Goal: Information Seeking & Learning: Learn about a topic

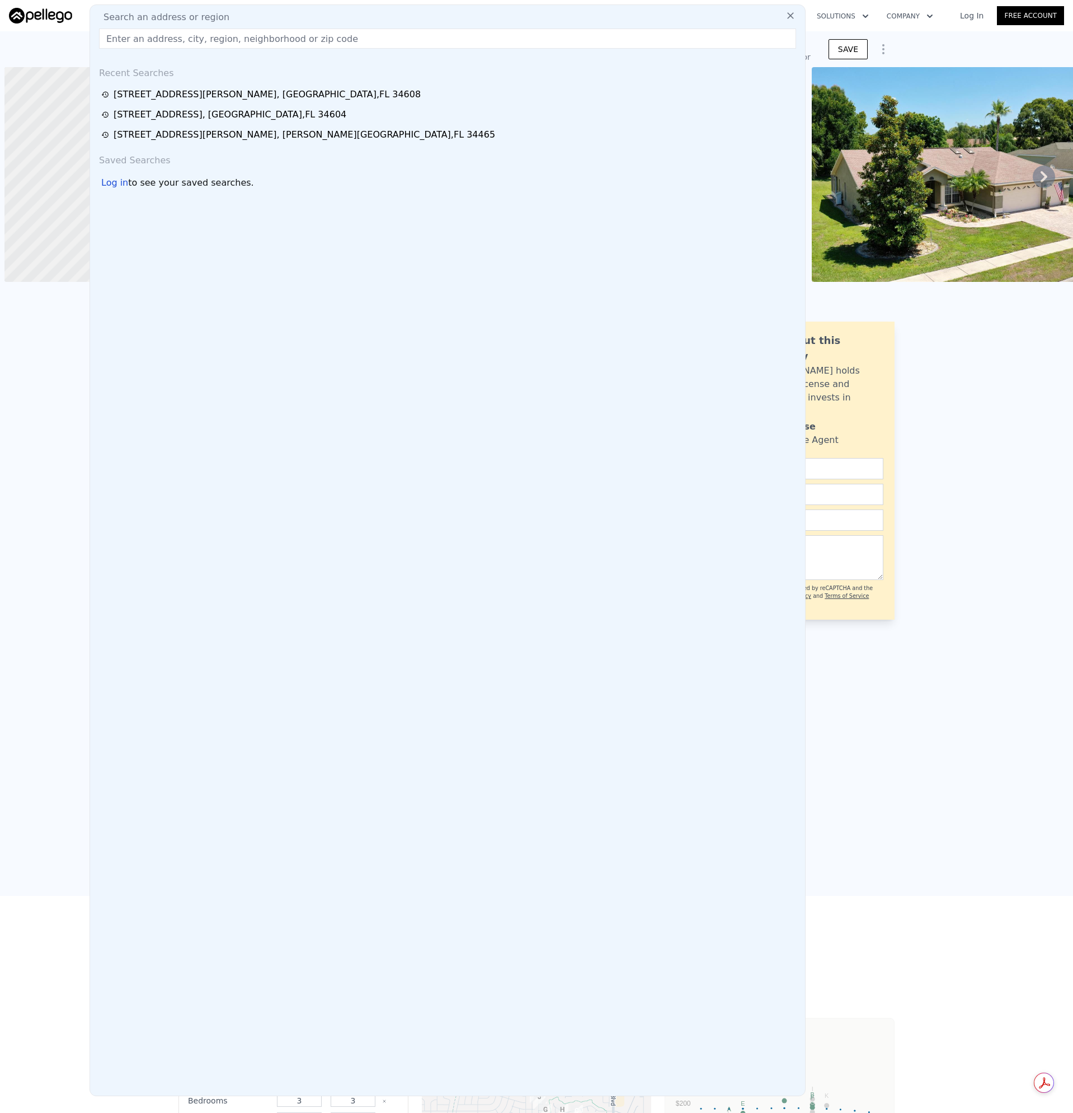
type input "[STREET_ADDRESS]"
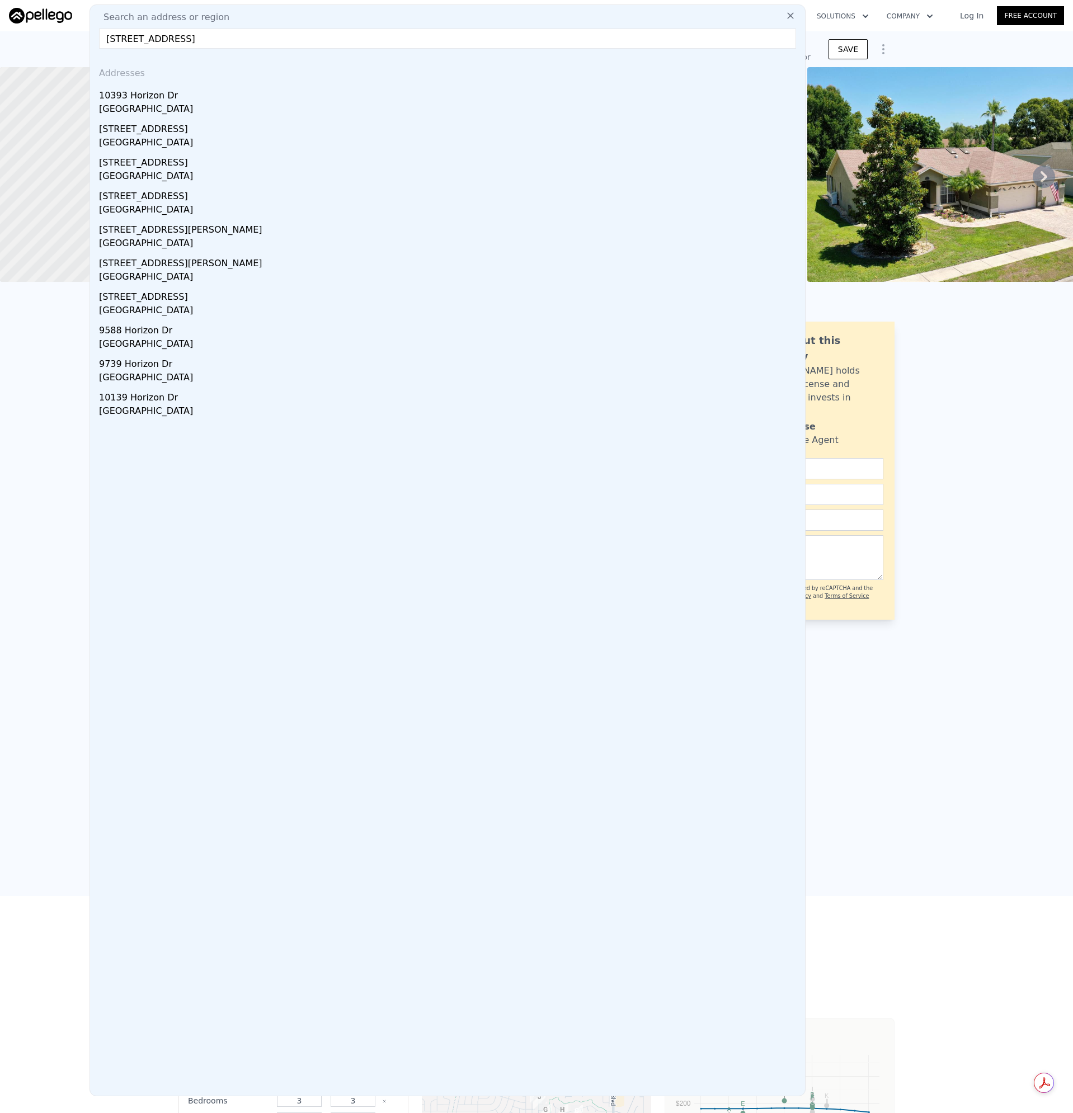
click at [118, 115] on div "[GEOGRAPHIC_DATA]" at bounding box center [450, 110] width 702 height 16
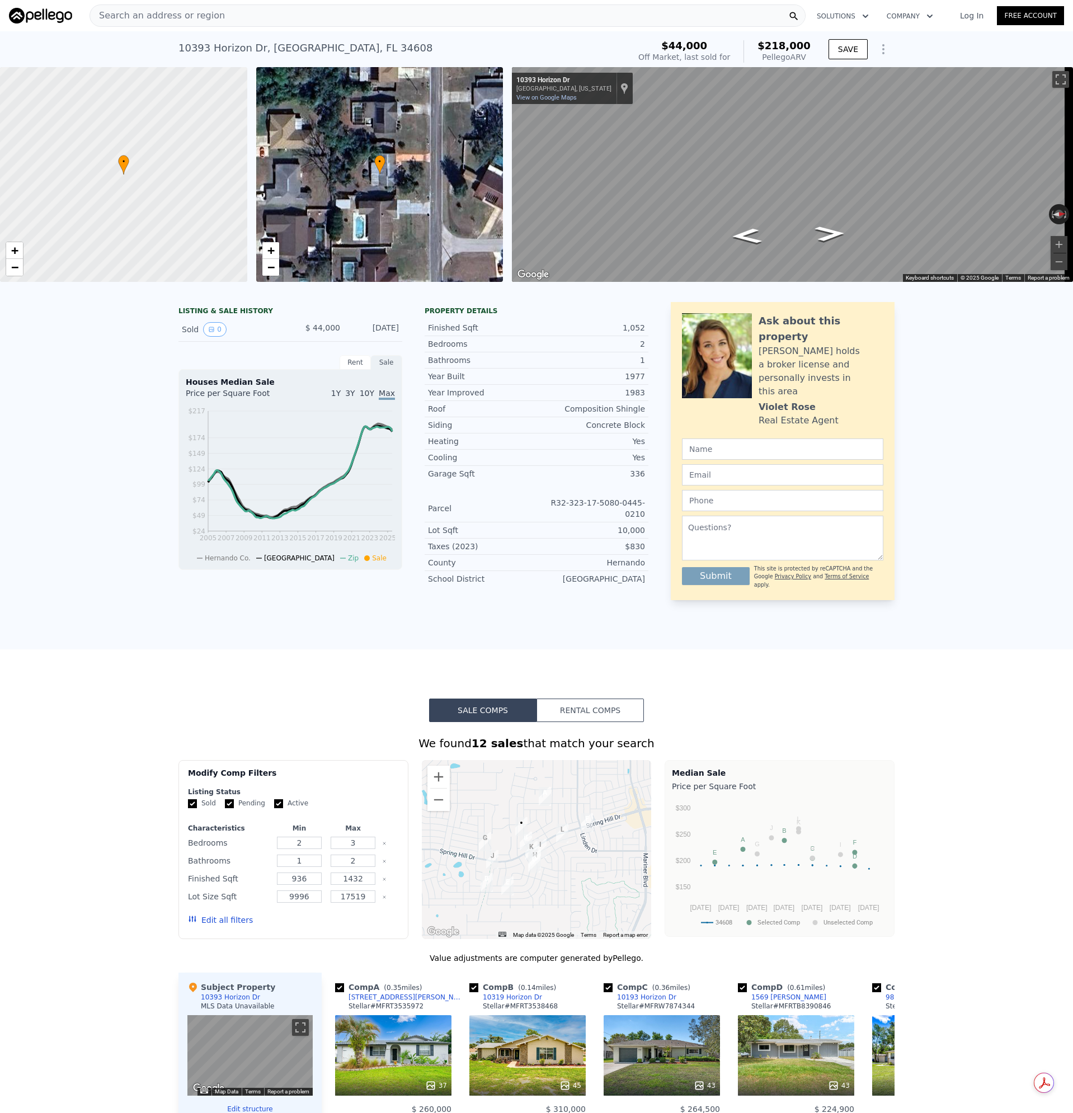
click at [186, 23] on div "Search an address or region" at bounding box center [157, 15] width 135 height 21
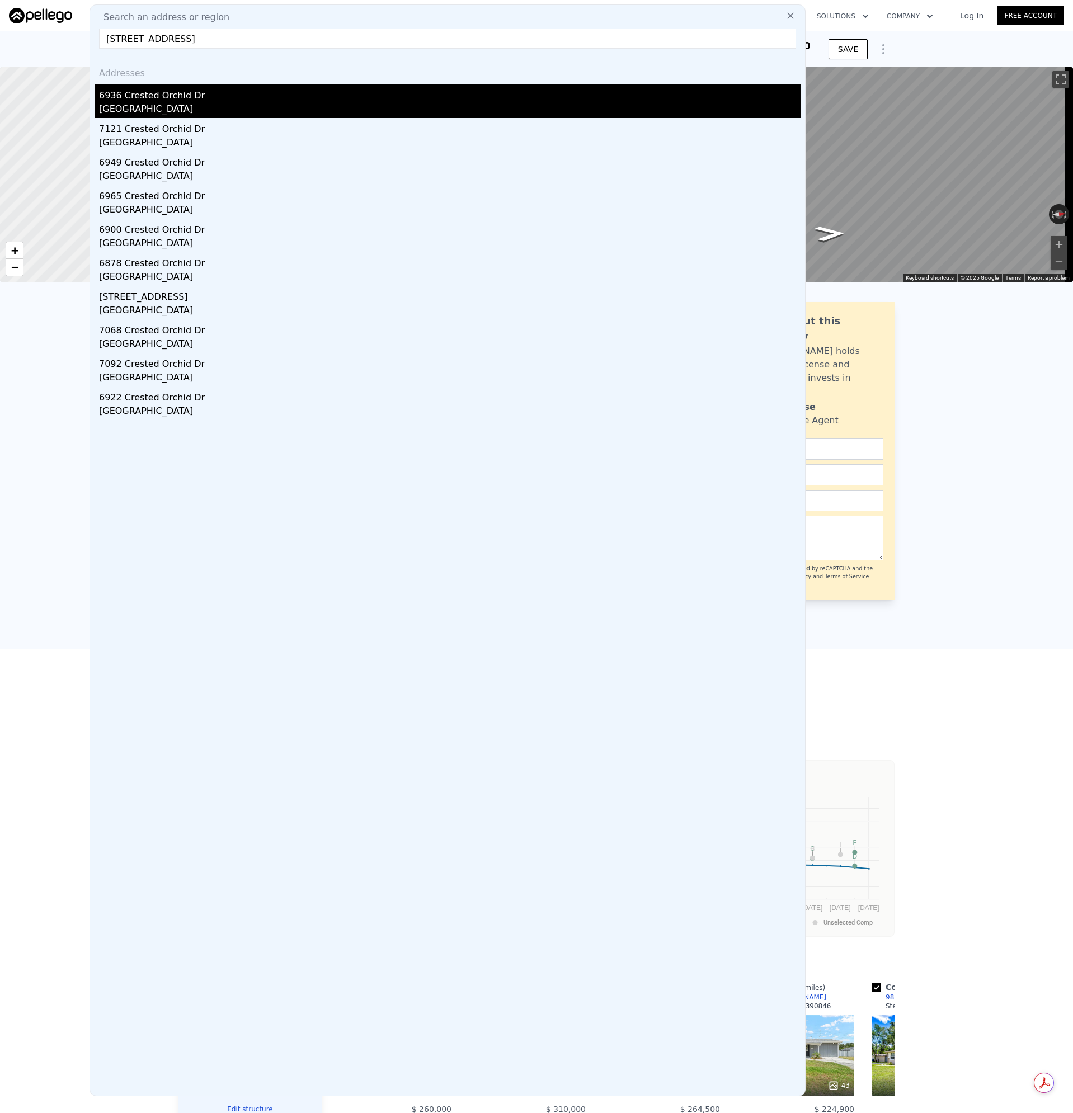
type input "[STREET_ADDRESS]"
click at [131, 102] on div "[GEOGRAPHIC_DATA]" at bounding box center [450, 110] width 702 height 16
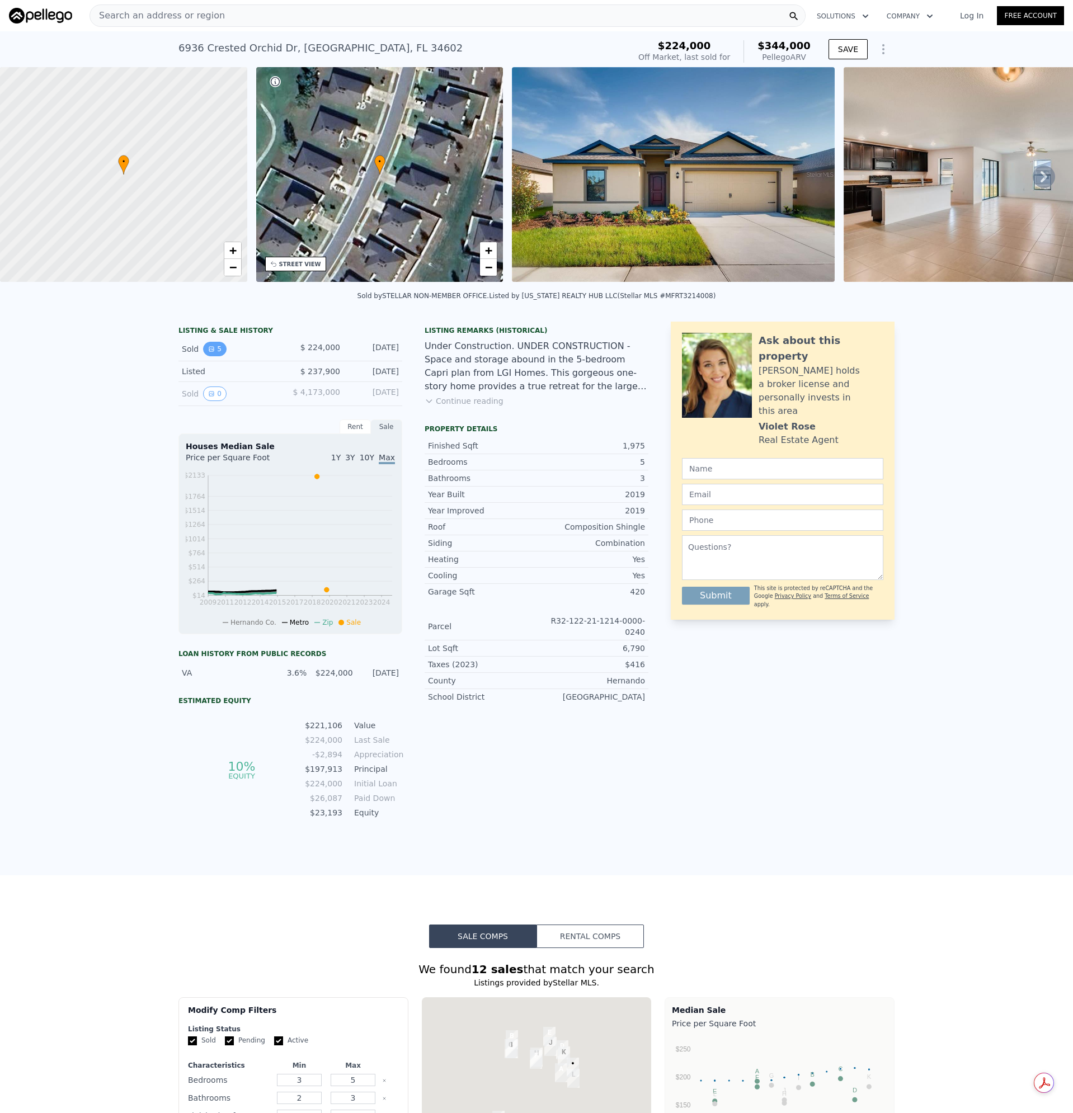
click at [209, 351] on icon "View historical data" at bounding box center [211, 349] width 4 height 4
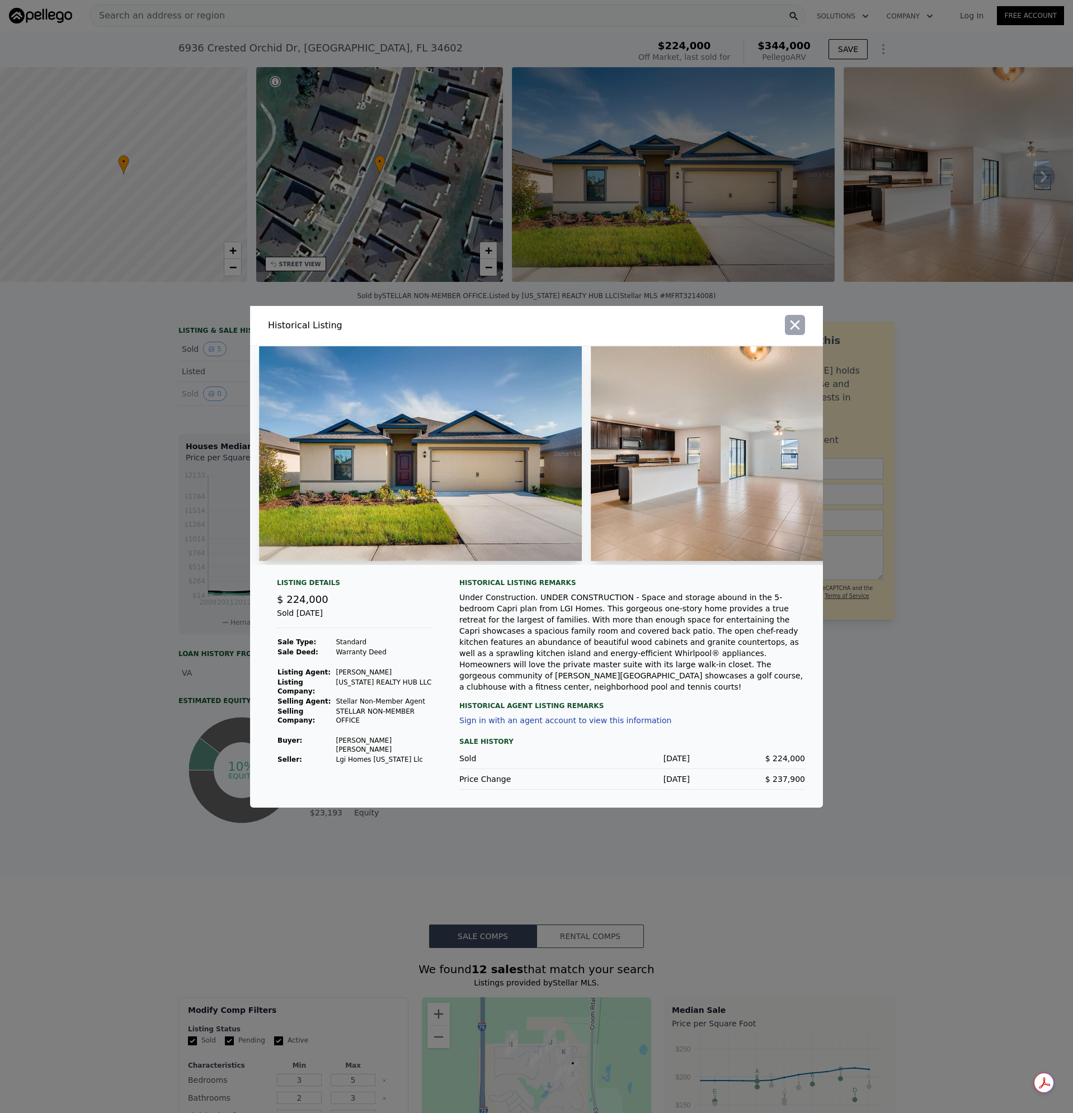
click at [793, 324] on icon "button" at bounding box center [796, 325] width 10 height 10
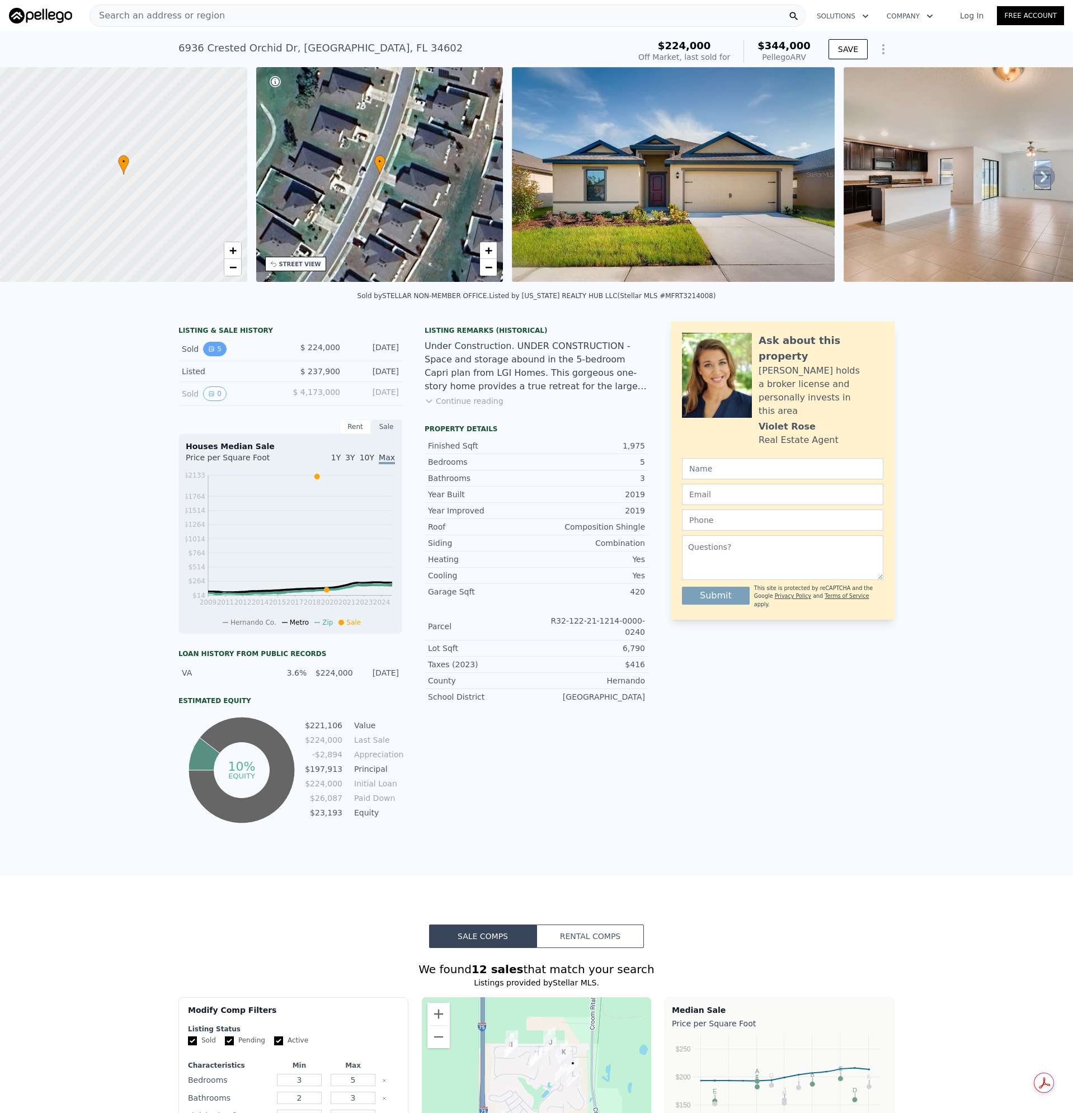
click at [208, 352] on icon "View historical data" at bounding box center [211, 349] width 7 height 7
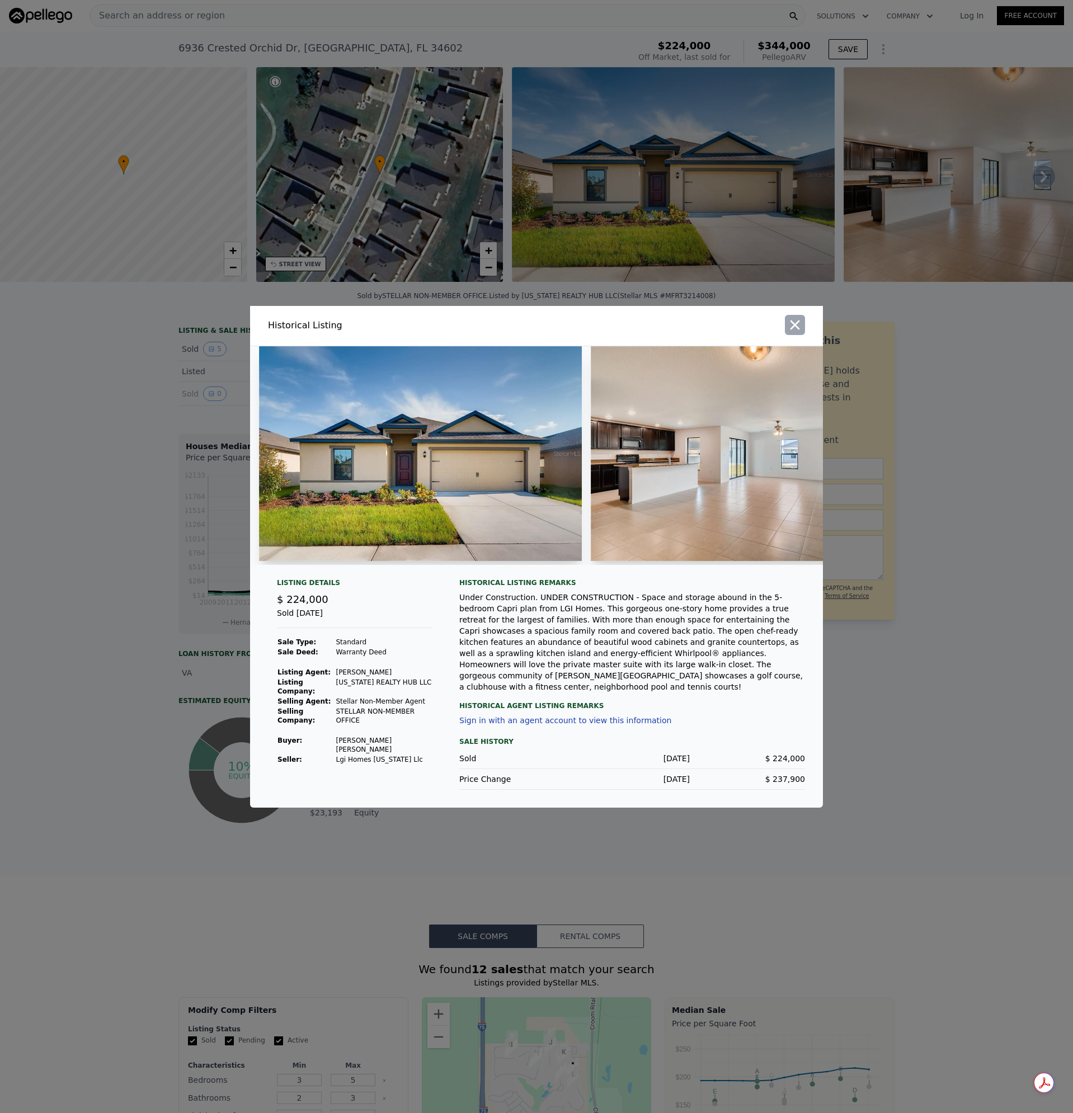
click at [797, 329] on icon "button" at bounding box center [796, 325] width 10 height 10
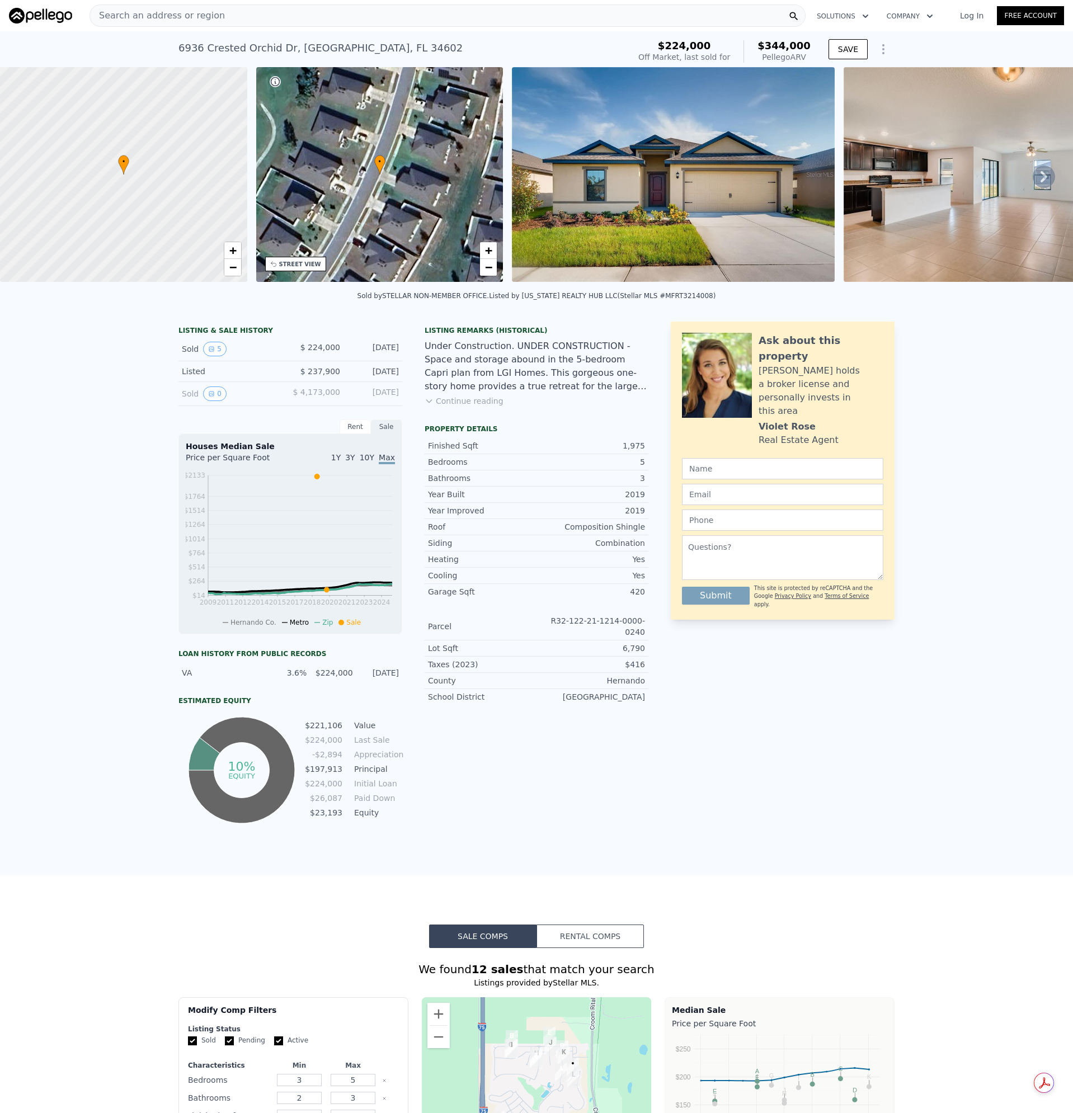
click at [619, 187] on img at bounding box center [673, 174] width 323 height 215
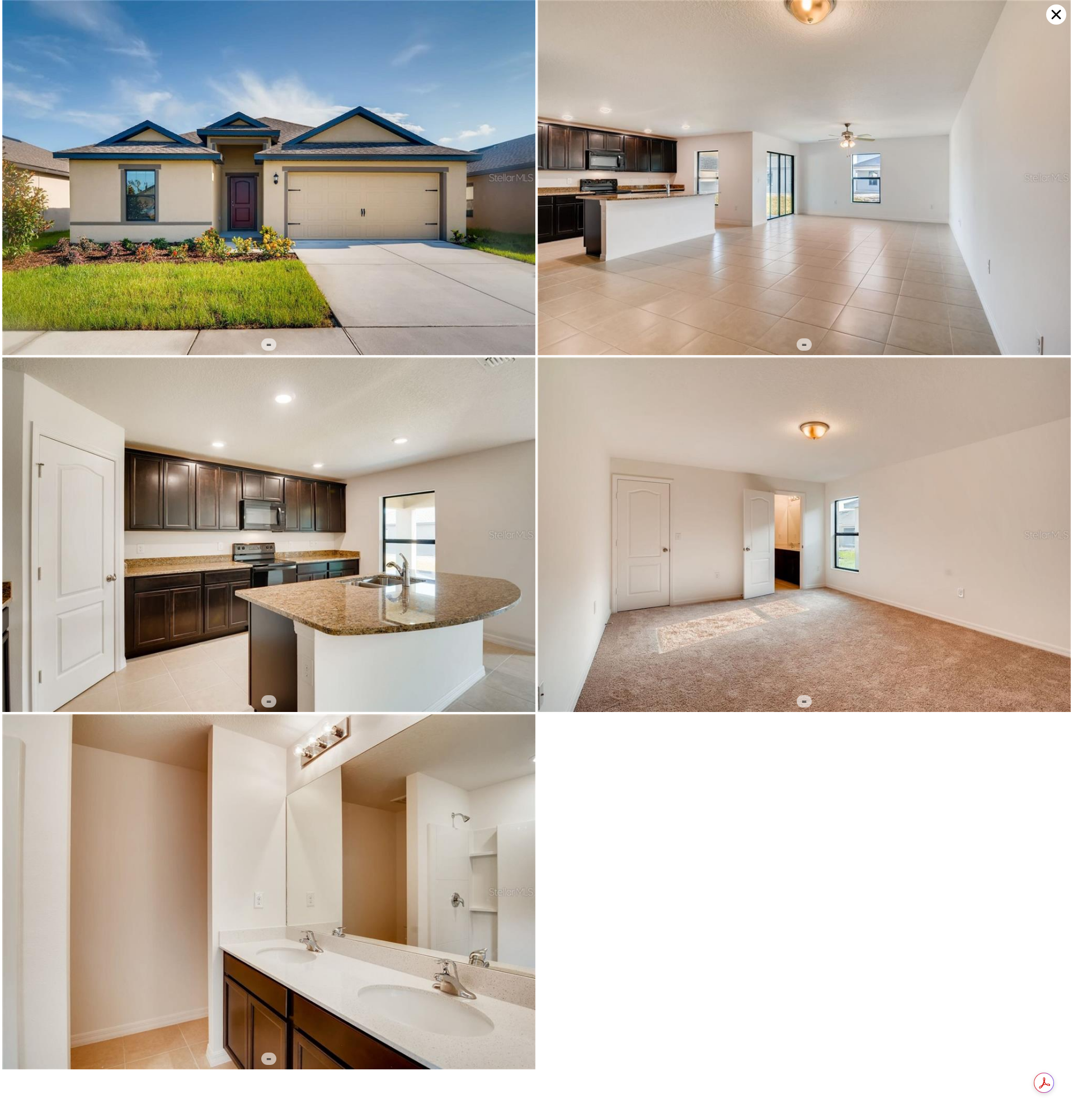
click at [1056, 16] on icon at bounding box center [1056, 14] width 20 height 20
